Goal: Information Seeking & Learning: Learn about a topic

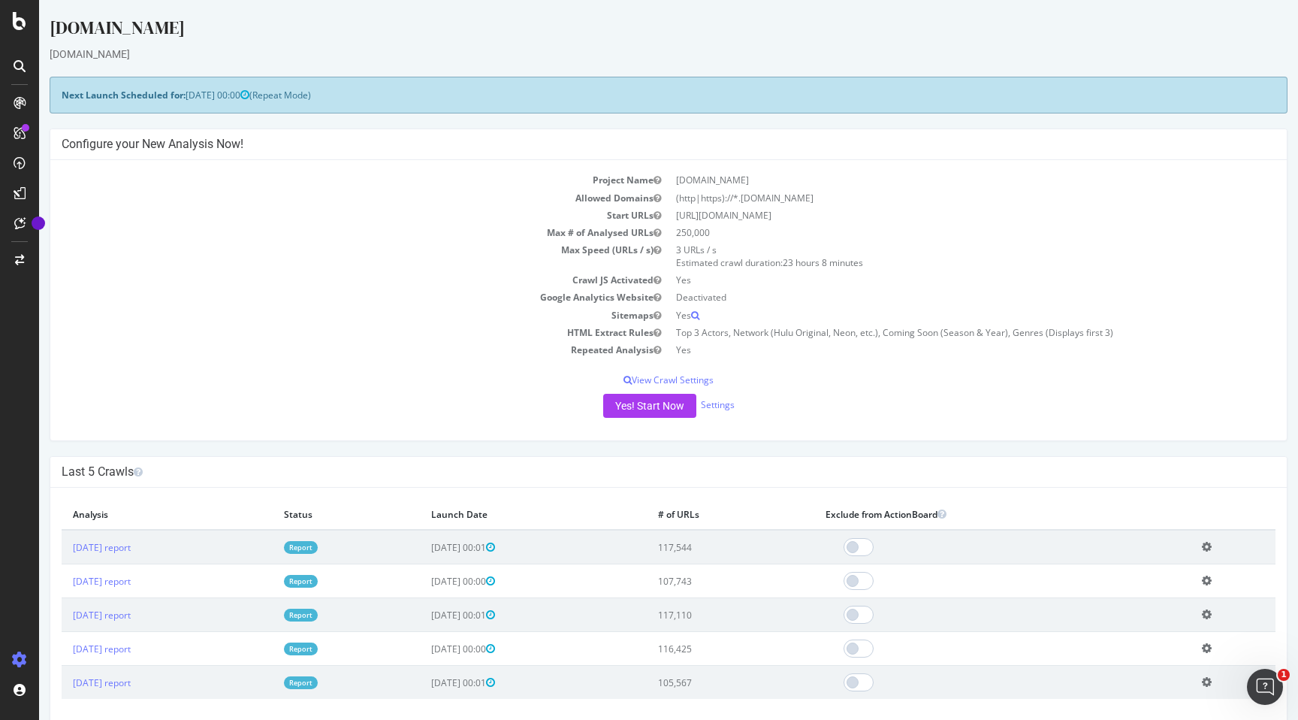
scroll to position [80, 0]
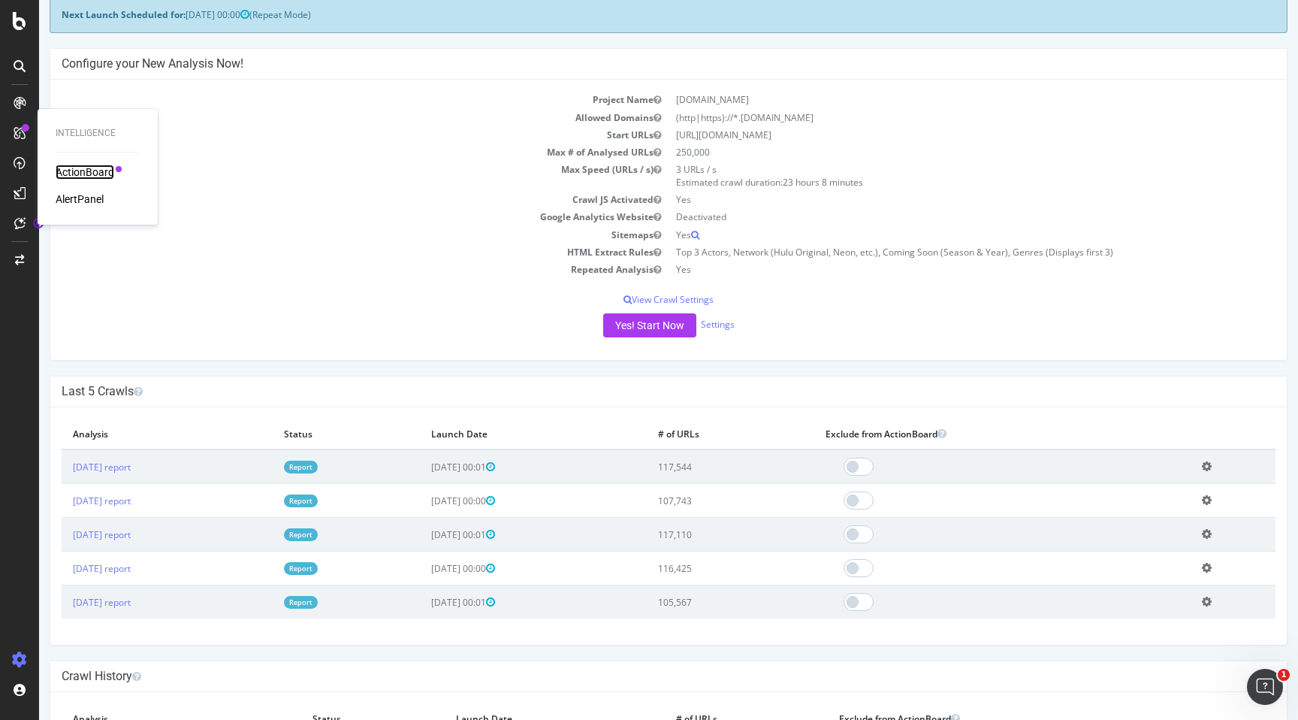
click at [65, 165] on div "ActionBoard" at bounding box center [85, 172] width 59 height 15
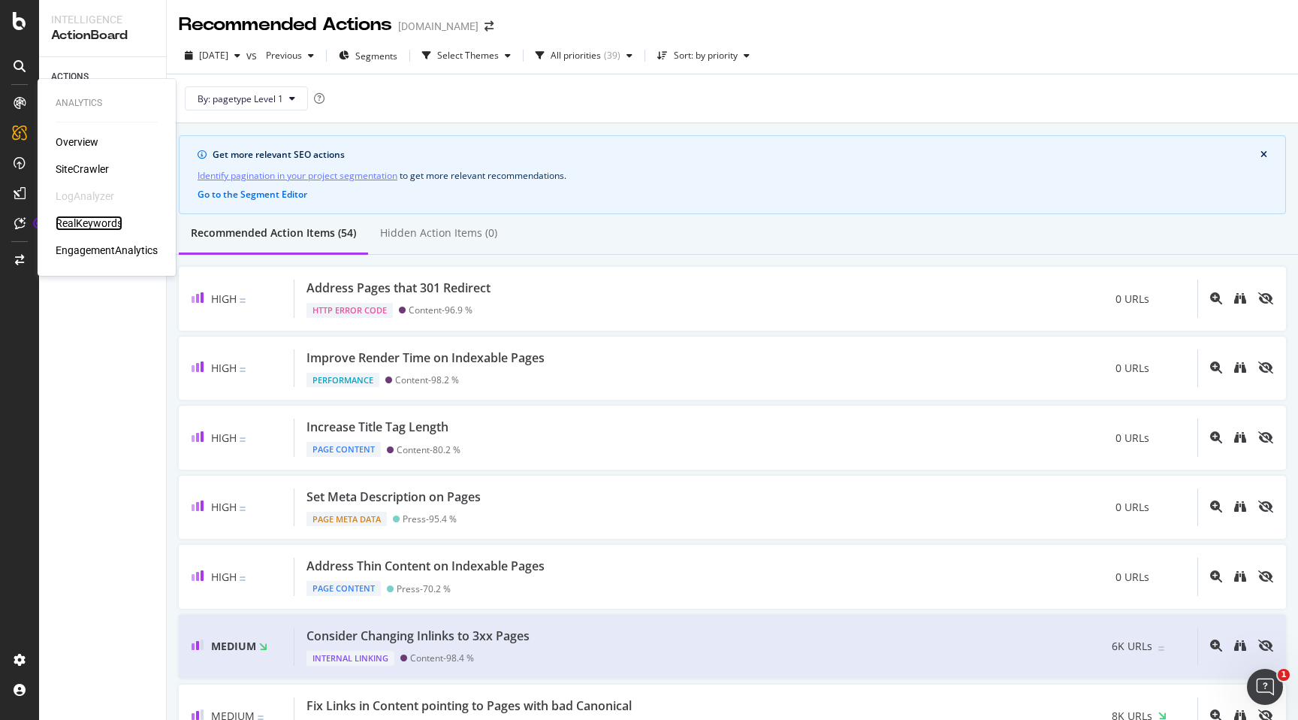
click at [110, 221] on div "RealKeywords" at bounding box center [89, 223] width 67 height 15
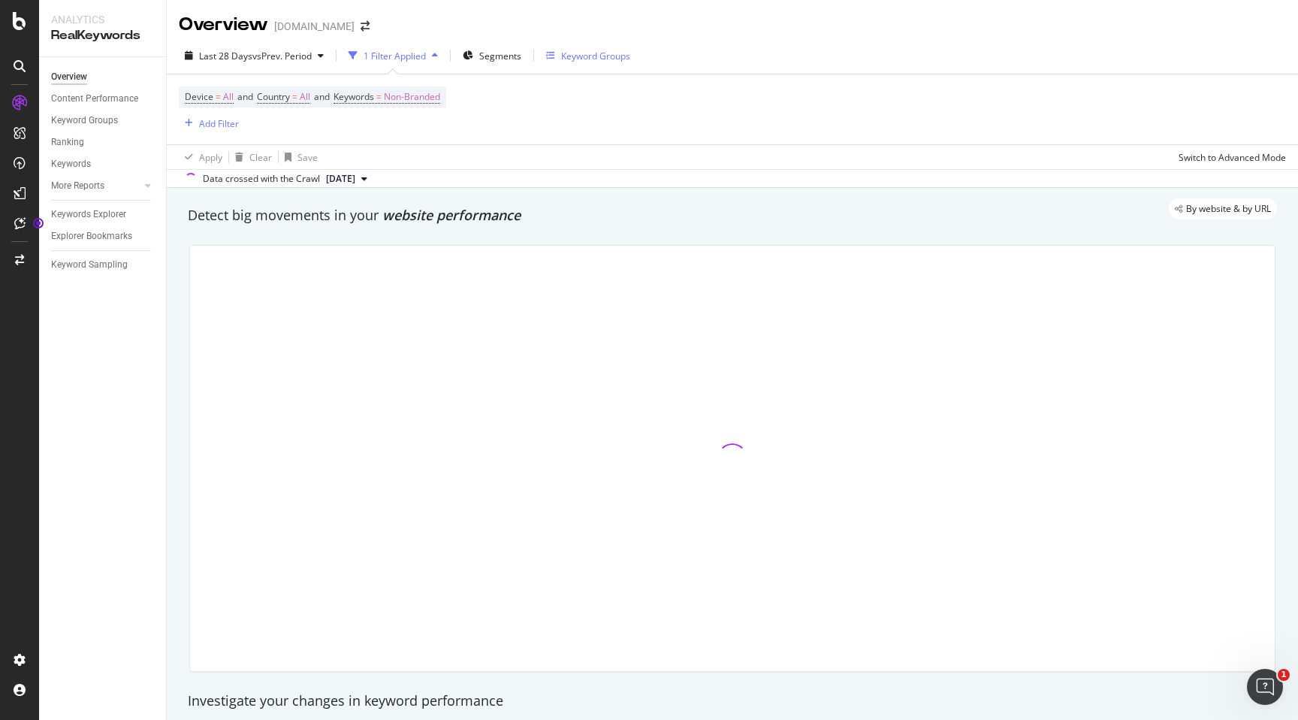
click at [595, 54] on div "Keyword Groups" at bounding box center [595, 56] width 69 height 13
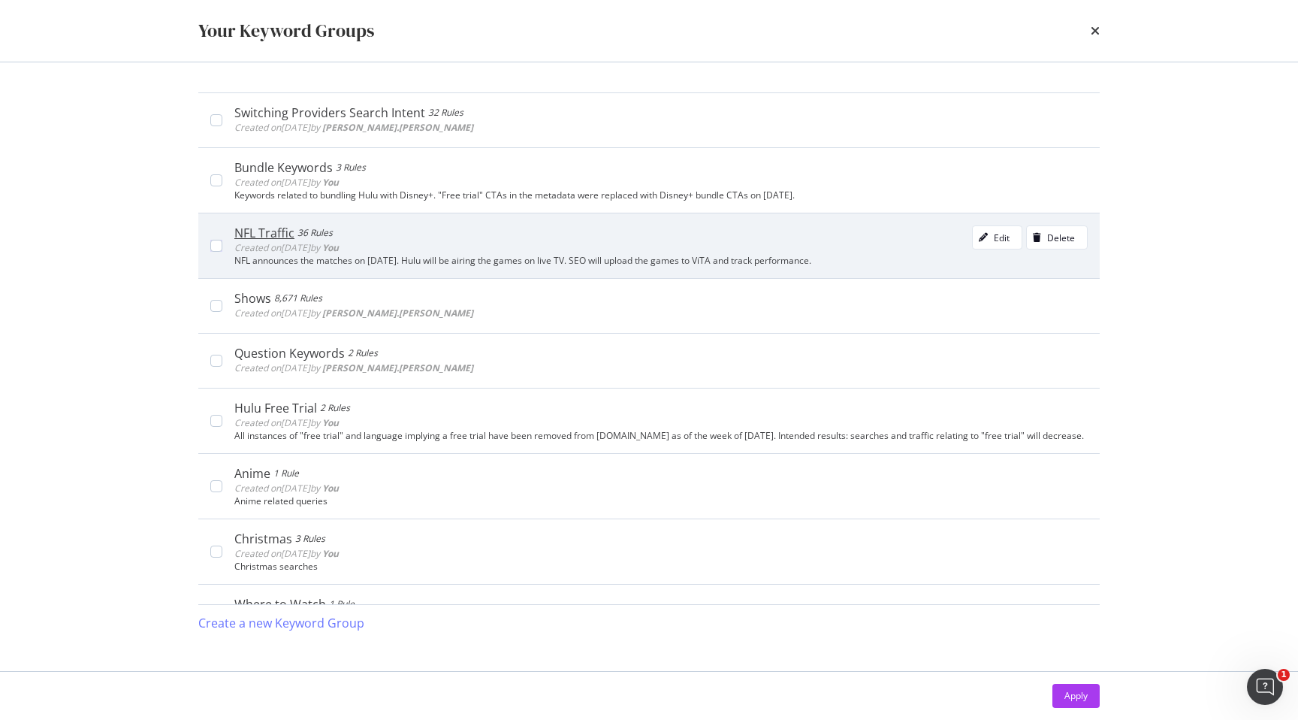
click at [493, 243] on div "NFL Traffic 36 Rules Created on [DATE] by You Edit Delete" at bounding box center [660, 240] width 853 height 30
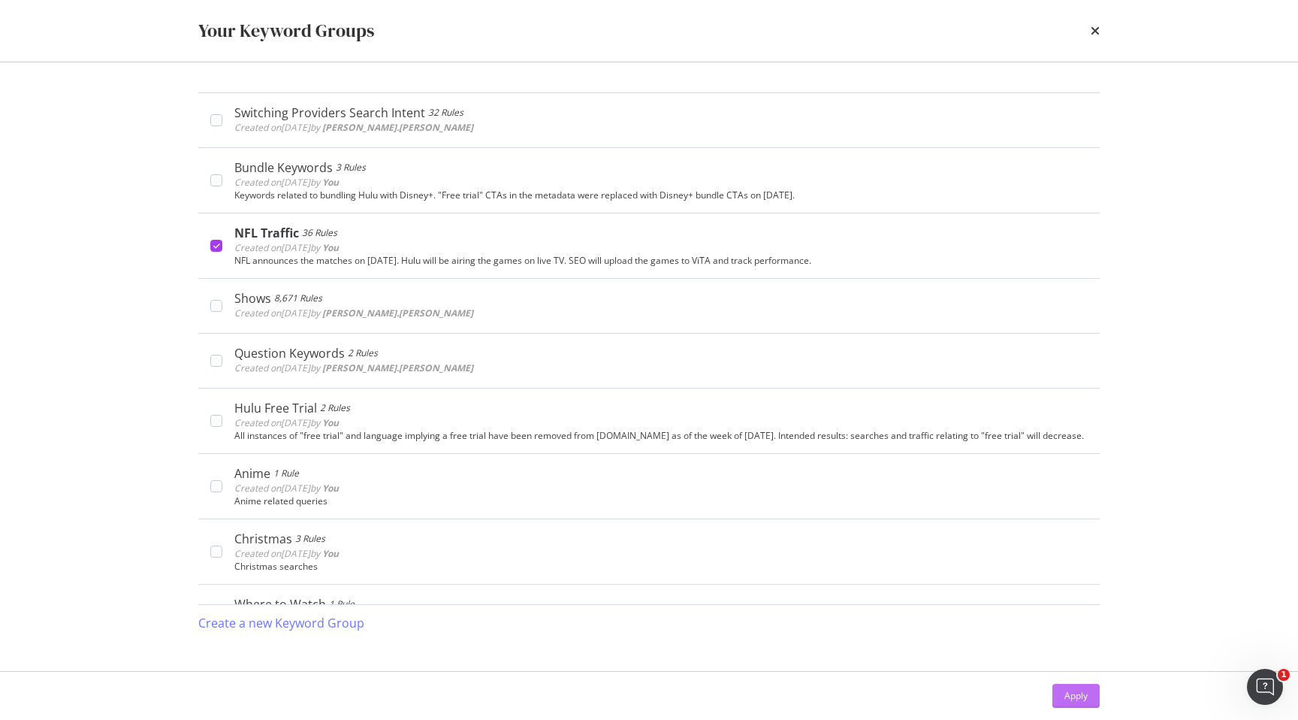
click at [1073, 695] on div "Apply" at bounding box center [1075, 695] width 23 height 13
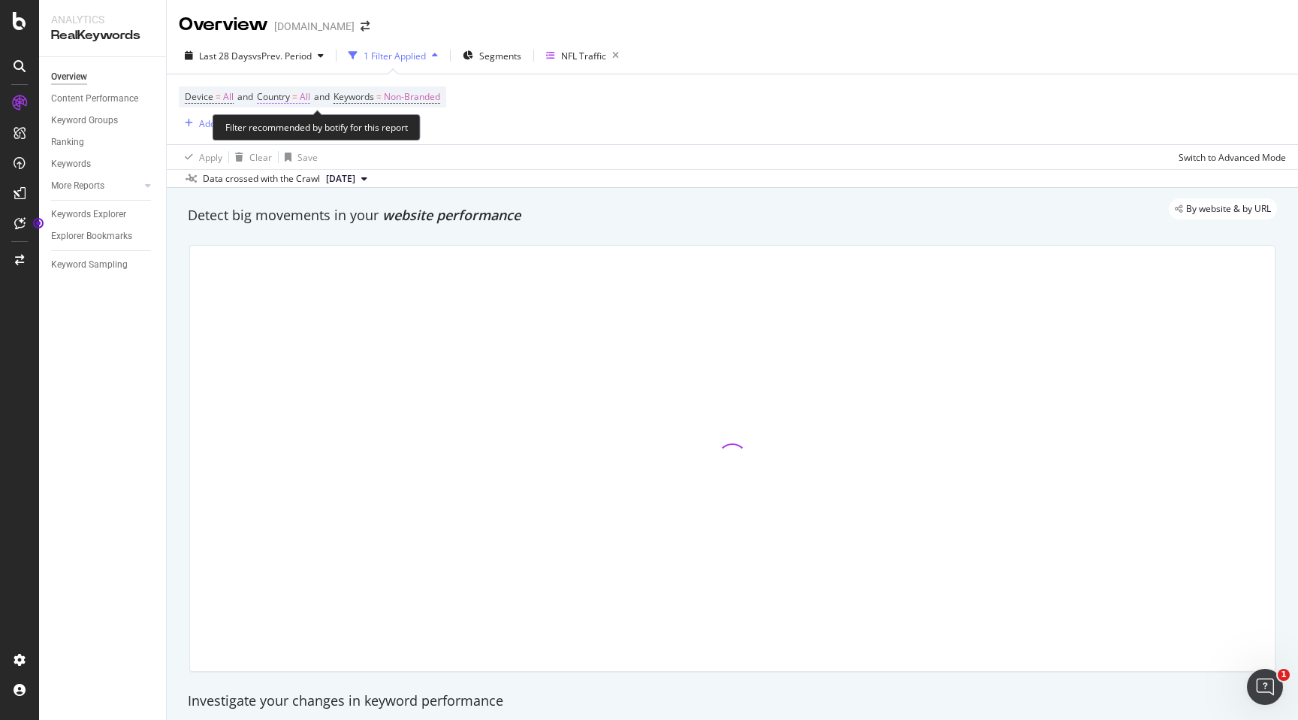
click at [309, 101] on span "All" at bounding box center [305, 96] width 11 height 21
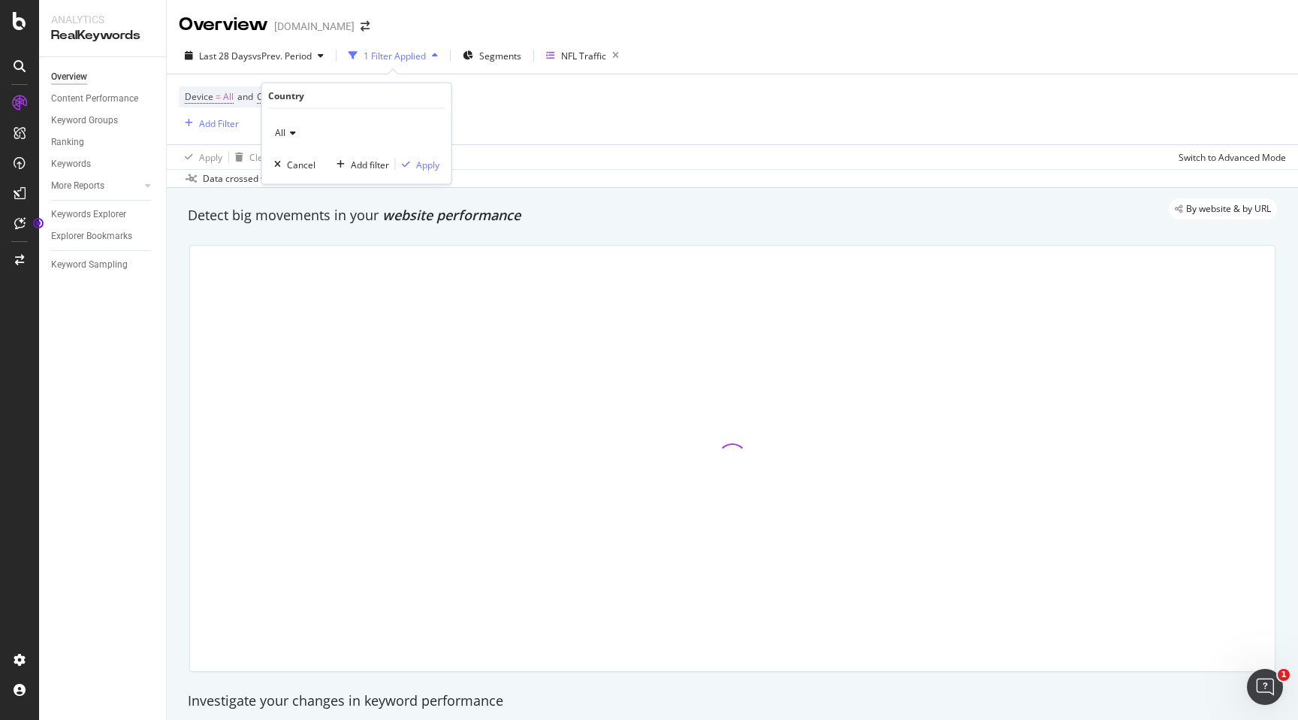
click at [288, 136] on icon at bounding box center [290, 132] width 11 height 9
click at [294, 183] on span "[GEOGRAPHIC_DATA]" at bounding box center [327, 183] width 91 height 13
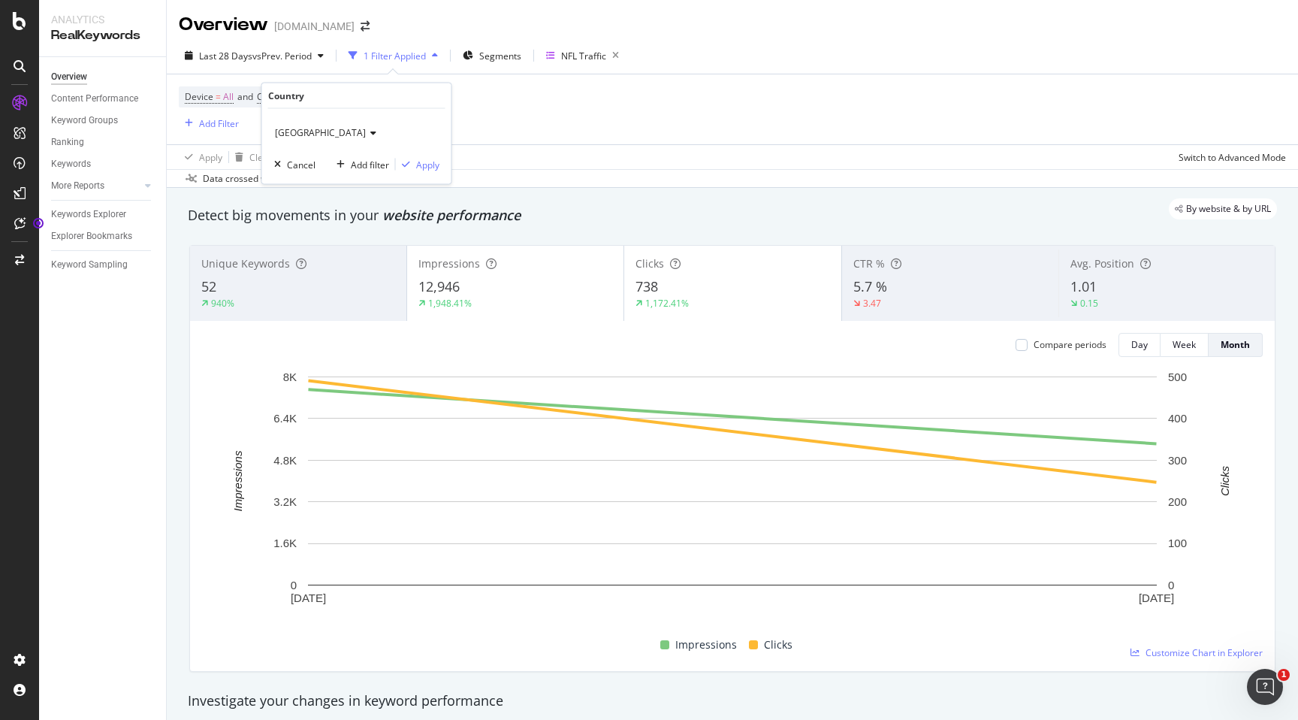
click at [441, 173] on div "United States of America Cancel Add filter Apply" at bounding box center [356, 146] width 189 height 75
click at [439, 169] on div "Apply" at bounding box center [427, 164] width 23 height 13
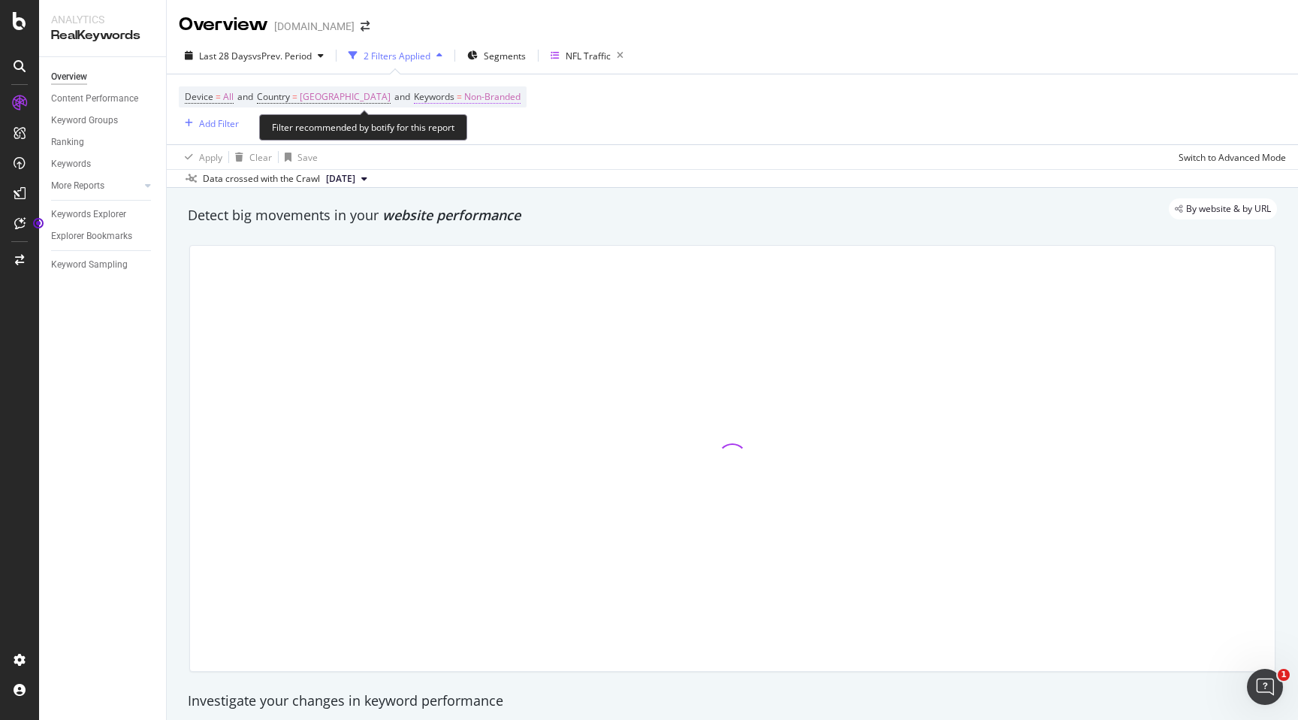
click at [521, 98] on span "Non-Branded" at bounding box center [492, 96] width 56 height 21
click at [523, 134] on icon "button" at bounding box center [521, 132] width 6 height 9
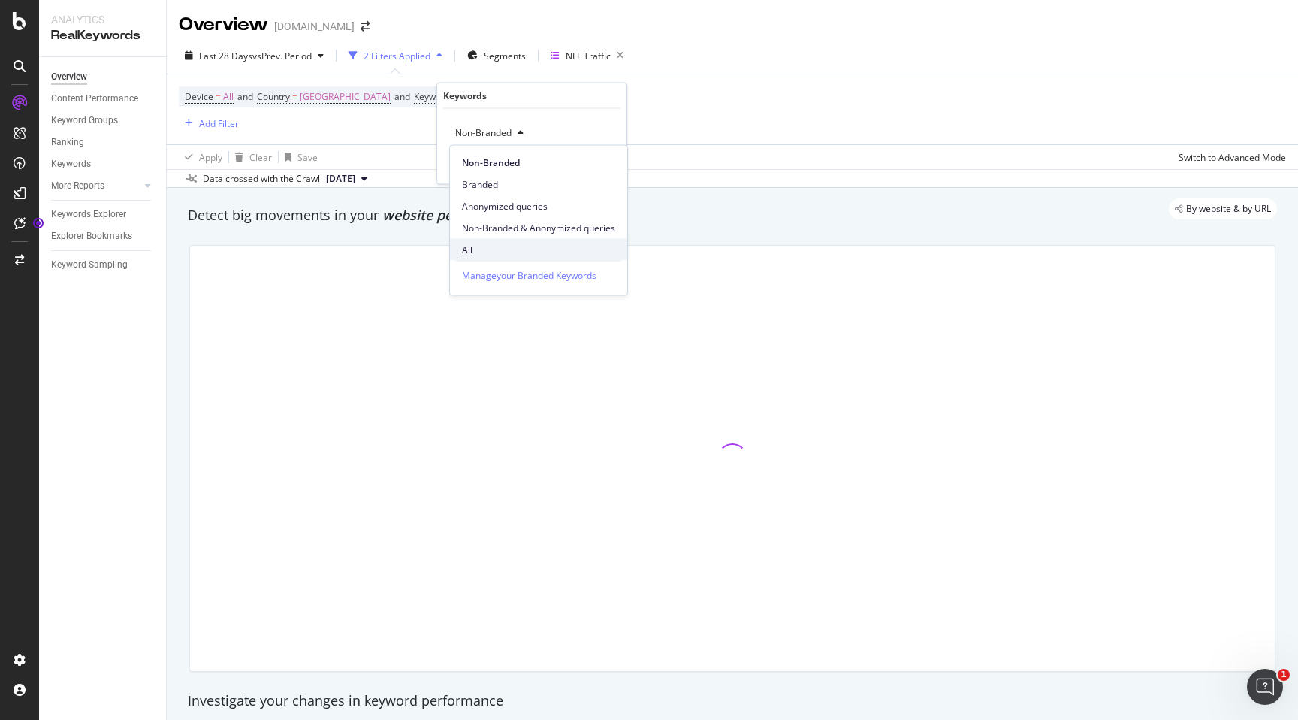
click at [484, 247] on span "All" at bounding box center [538, 250] width 153 height 14
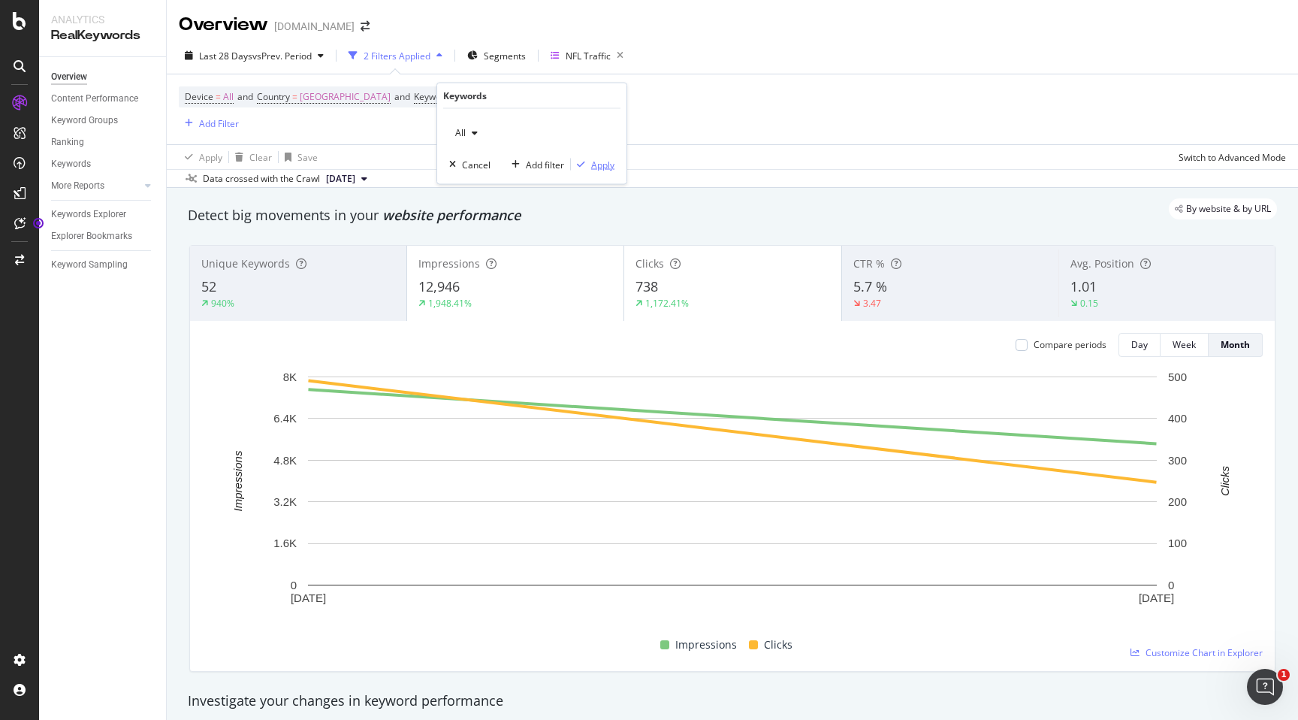
click at [593, 167] on div "Apply" at bounding box center [602, 164] width 23 height 13
click at [144, 452] on div "Overview Content Performance Keyword Groups Ranking Keywords More Reports Count…" at bounding box center [102, 388] width 127 height 663
click at [675, 112] on div "Device = All and Country = [GEOGRAPHIC_DATA] and Keywords = All Add Filter" at bounding box center [732, 109] width 1107 height 70
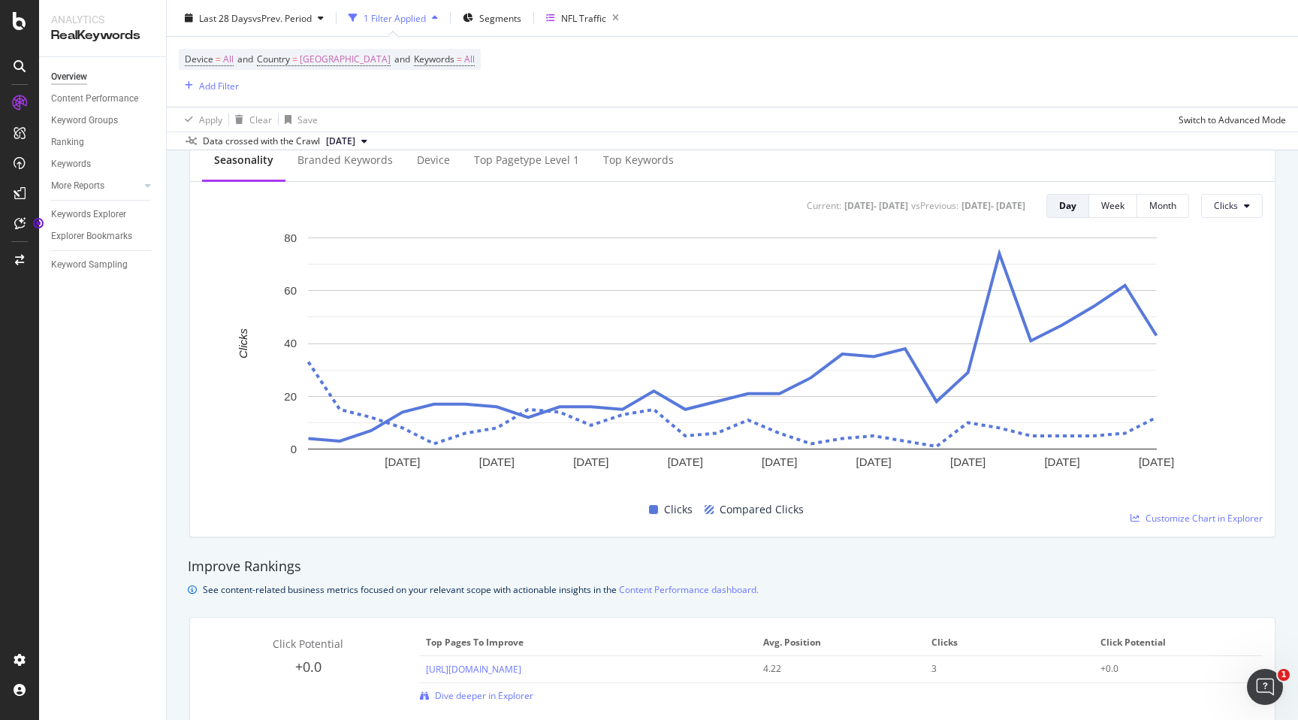
scroll to position [619, 0]
